Goal: Find specific page/section: Find specific page/section

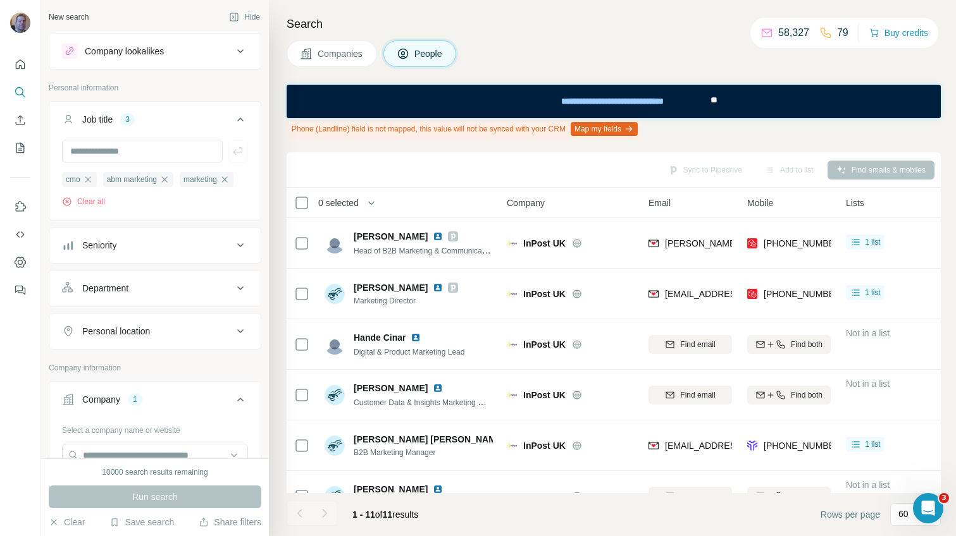
scroll to position [281, 0]
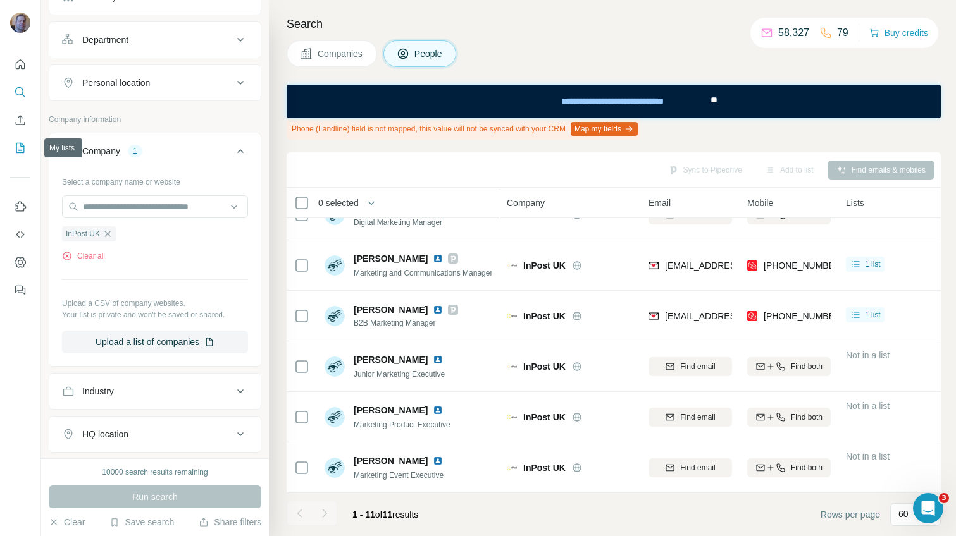
click at [22, 142] on icon "My lists" at bounding box center [20, 148] width 13 height 13
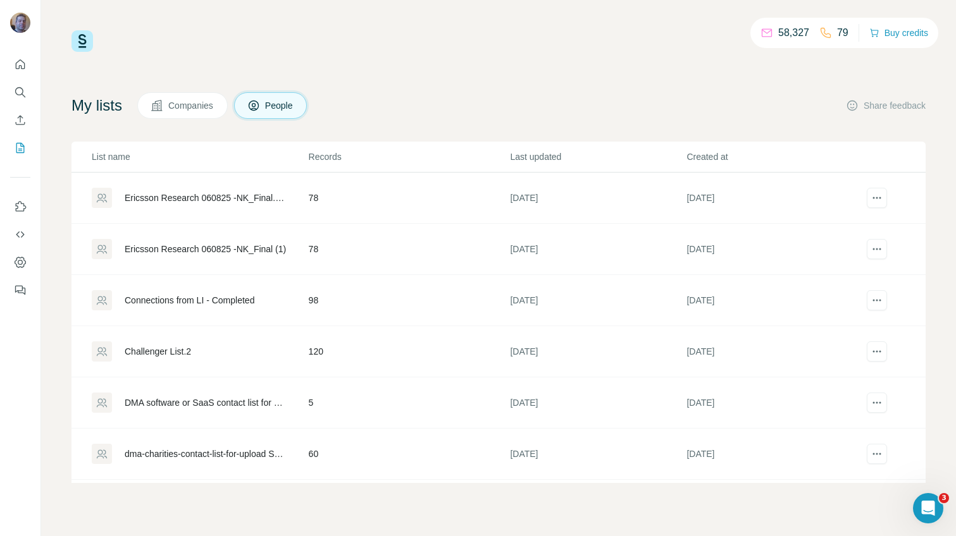
click at [232, 302] on div "Connections from LI - Completed" at bounding box center [190, 300] width 130 height 13
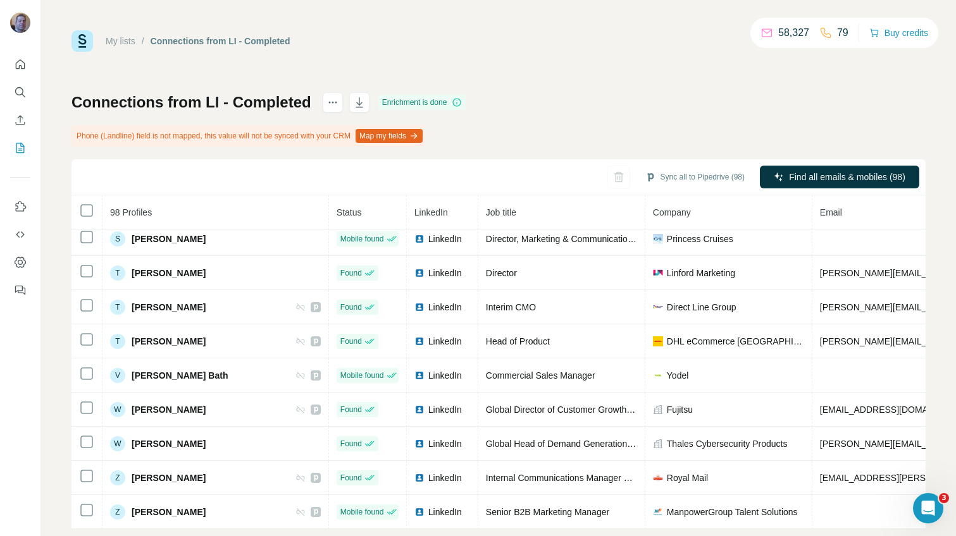
scroll to position [23, 0]
